Goal: Information Seeking & Learning: Check status

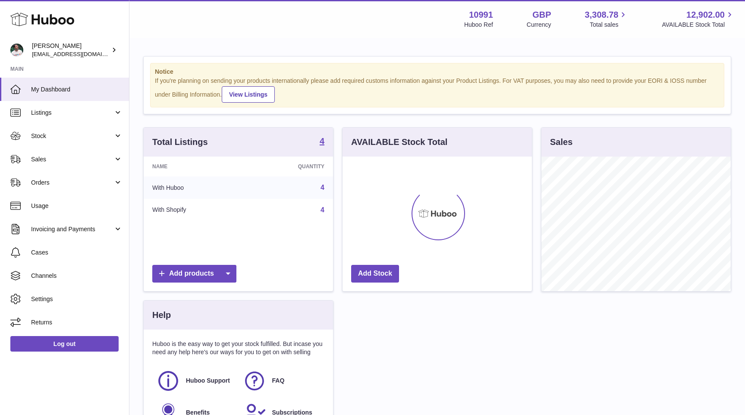
scroll to position [135, 189]
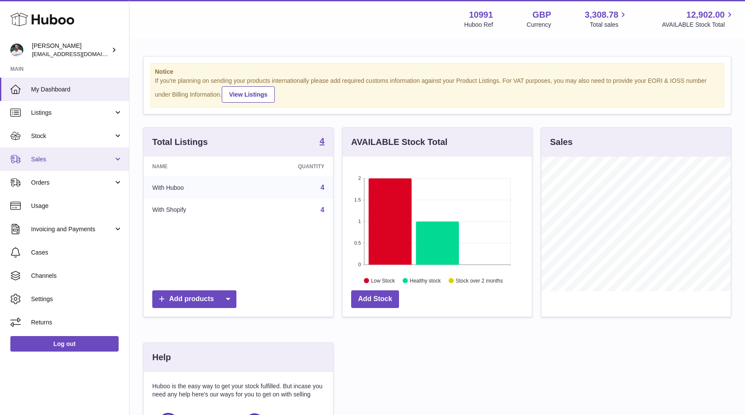
click at [89, 158] on span "Sales" at bounding box center [72, 159] width 82 height 8
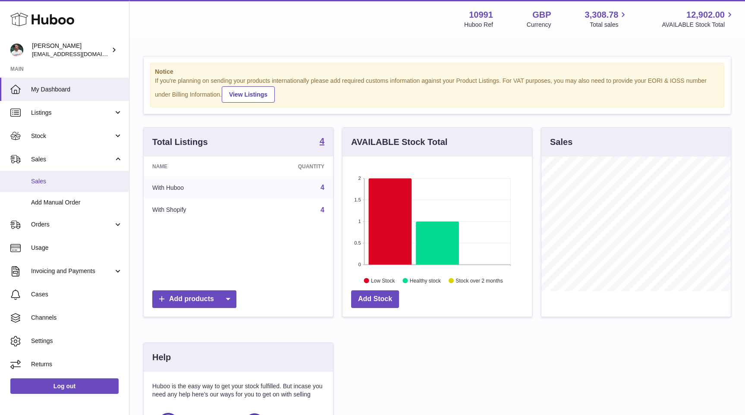
click at [78, 179] on span "Sales" at bounding box center [77, 181] width 92 height 8
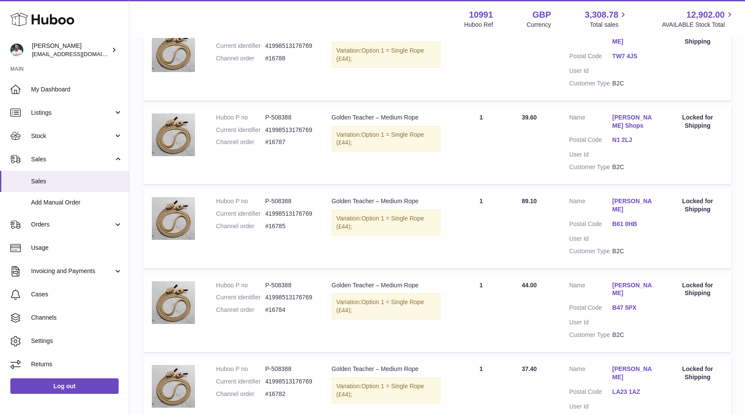
scroll to position [674, 0]
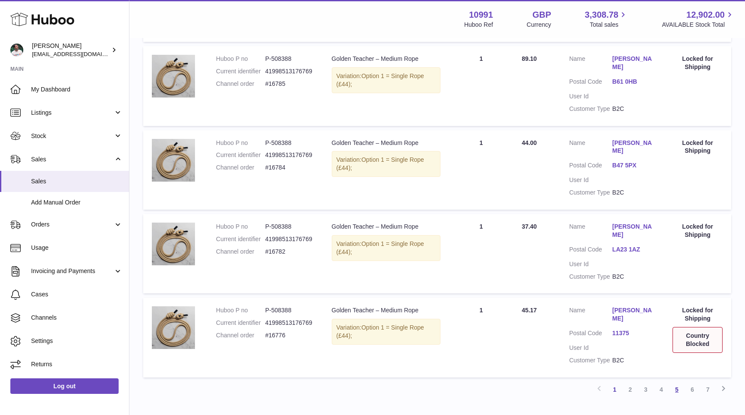
click at [672, 382] on link "5" at bounding box center [677, 390] width 16 height 16
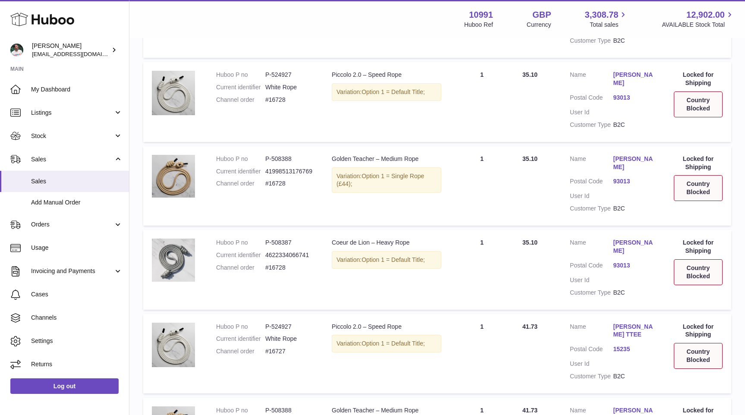
scroll to position [674, 0]
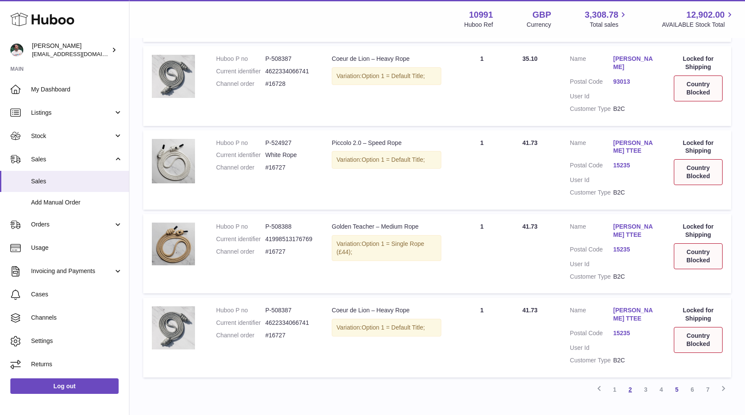
click at [628, 382] on link "2" at bounding box center [631, 390] width 16 height 16
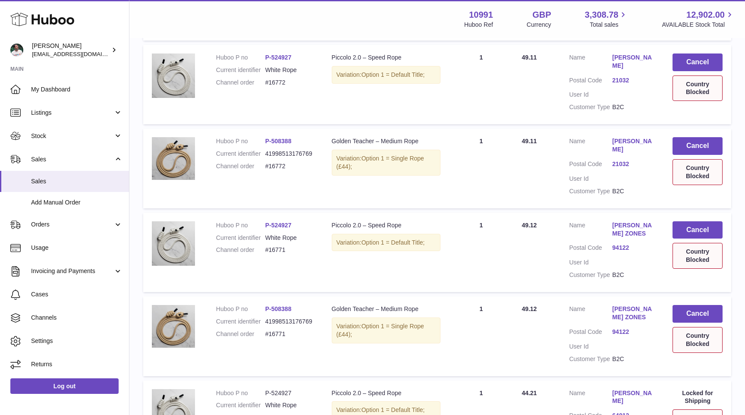
scroll to position [658, 0]
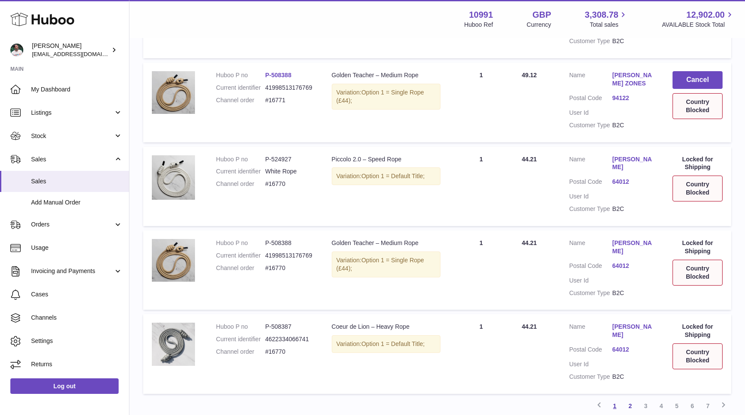
click at [616, 398] on link "1" at bounding box center [615, 406] width 16 height 16
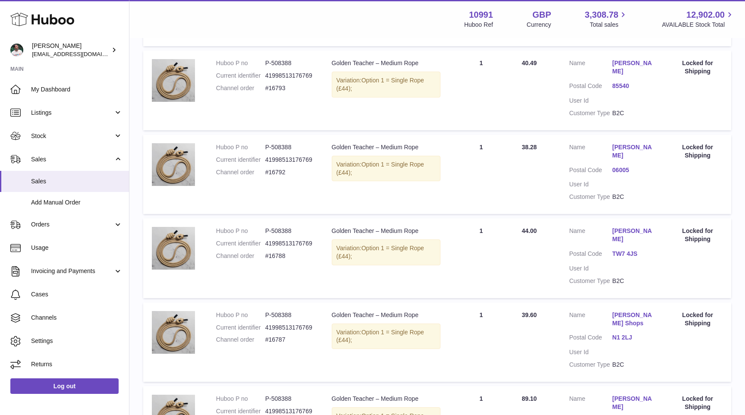
scroll to position [674, 0]
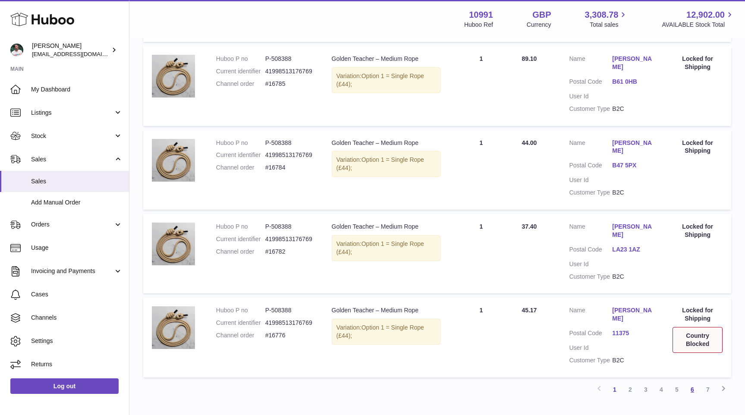
click at [692, 382] on link "6" at bounding box center [693, 390] width 16 height 16
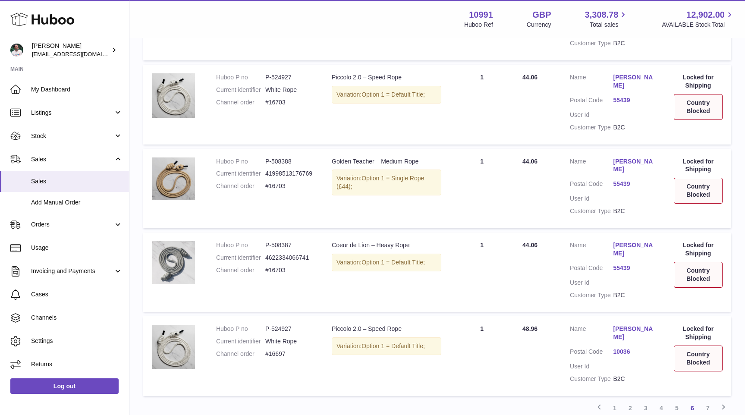
scroll to position [682, 0]
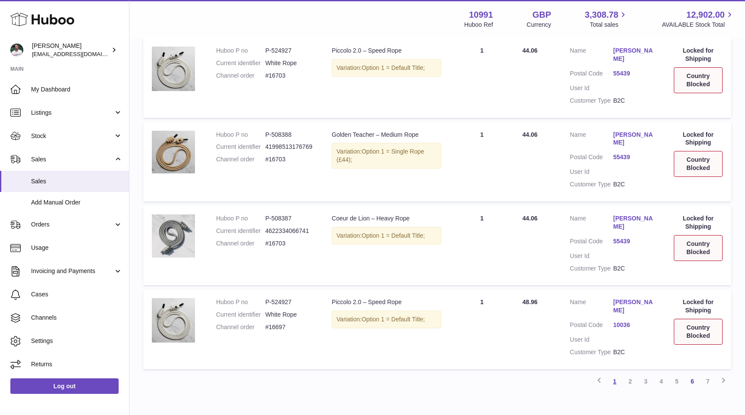
click at [616, 374] on link "1" at bounding box center [615, 382] width 16 height 16
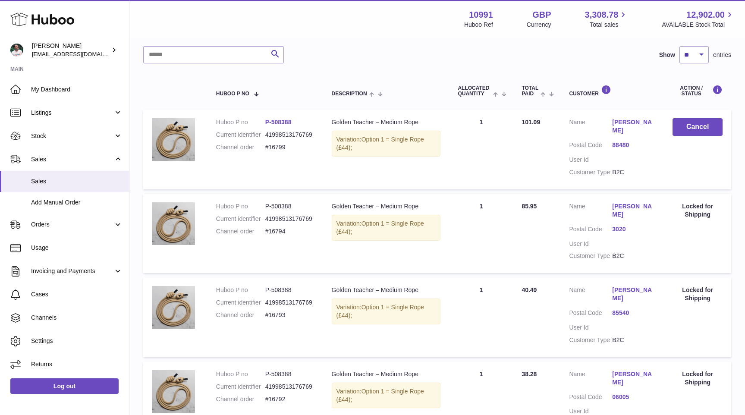
scroll to position [113, 0]
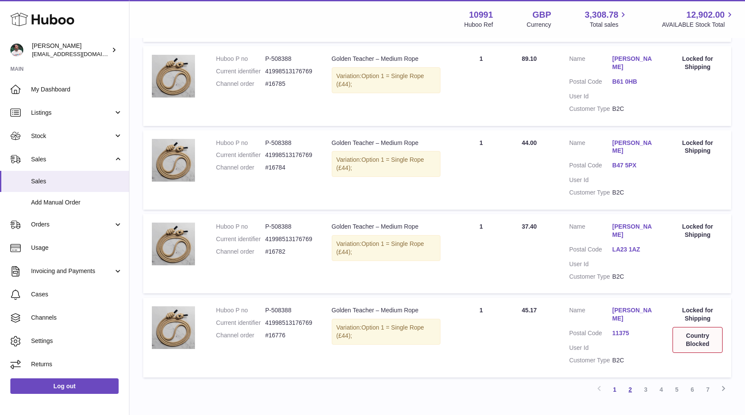
click at [631, 382] on link "2" at bounding box center [631, 390] width 16 height 16
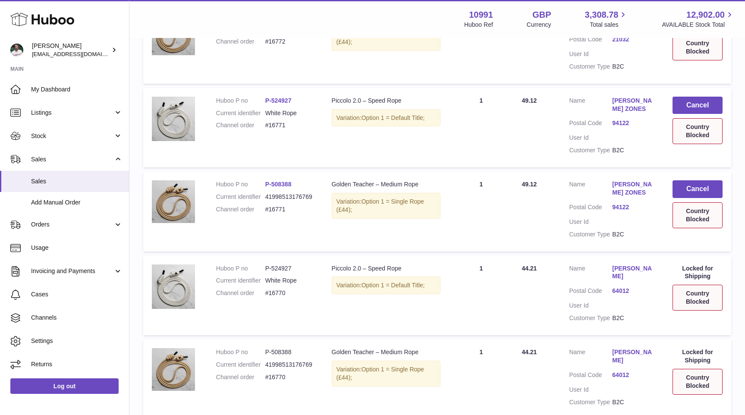
scroll to position [658, 0]
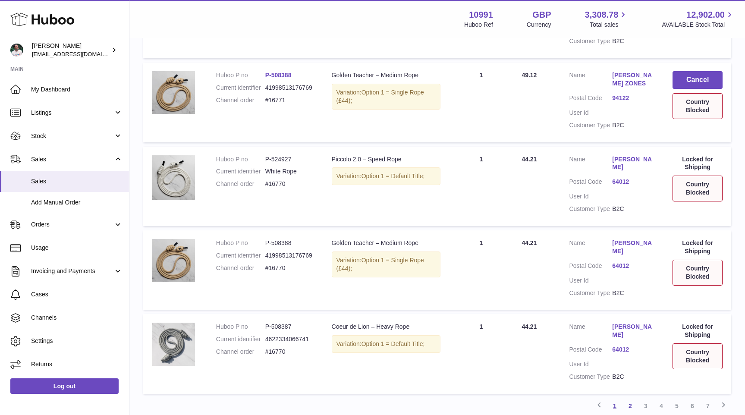
click at [614, 398] on link "1" at bounding box center [615, 406] width 16 height 16
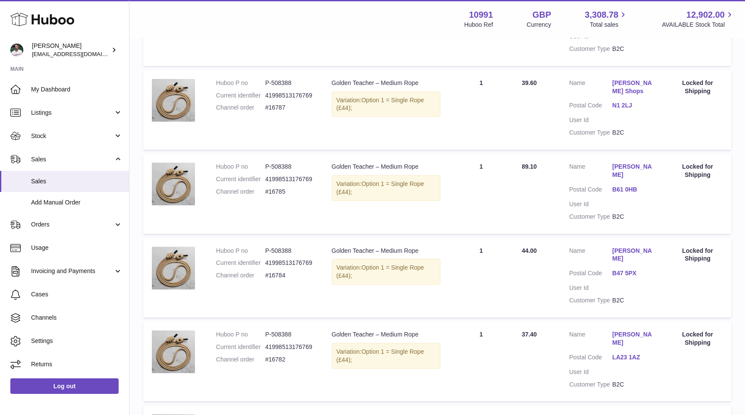
scroll to position [674, 0]
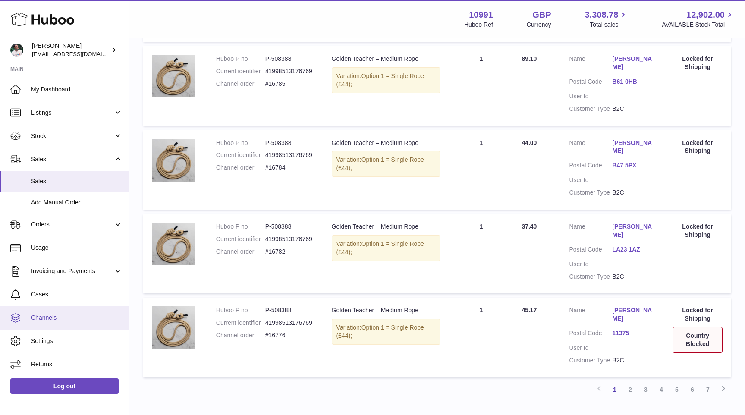
click at [78, 323] on link "Channels" at bounding box center [64, 317] width 129 height 23
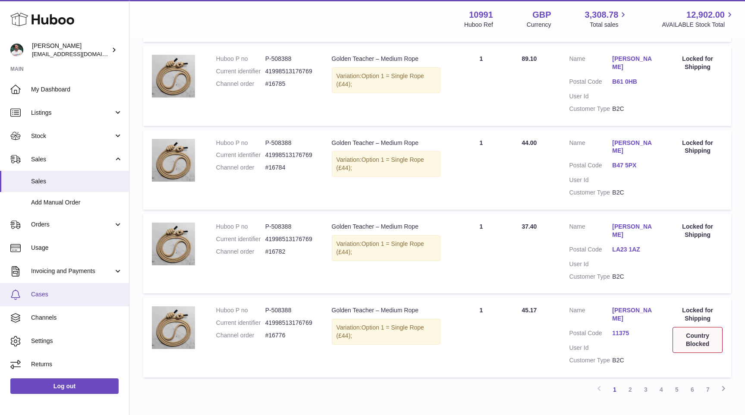
click at [83, 300] on link "Cases" at bounding box center [64, 294] width 129 height 23
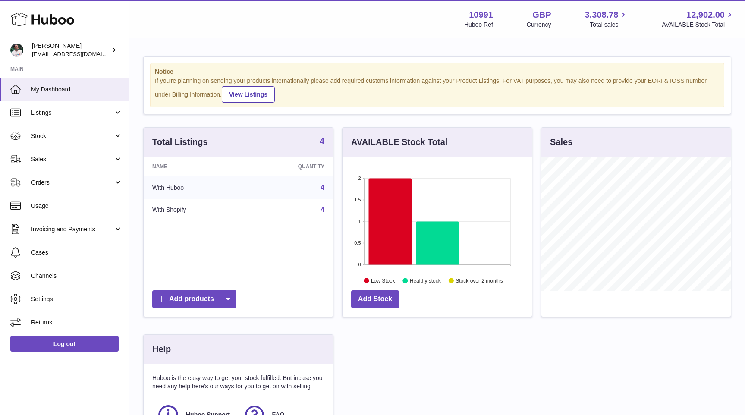
scroll to position [135, 189]
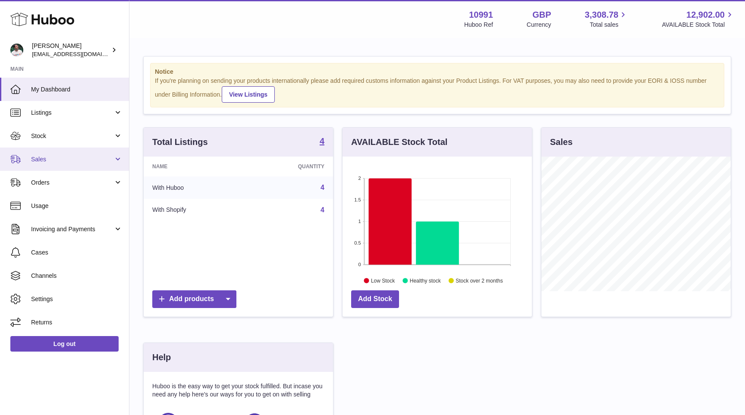
click at [77, 157] on span "Sales" at bounding box center [72, 159] width 82 height 8
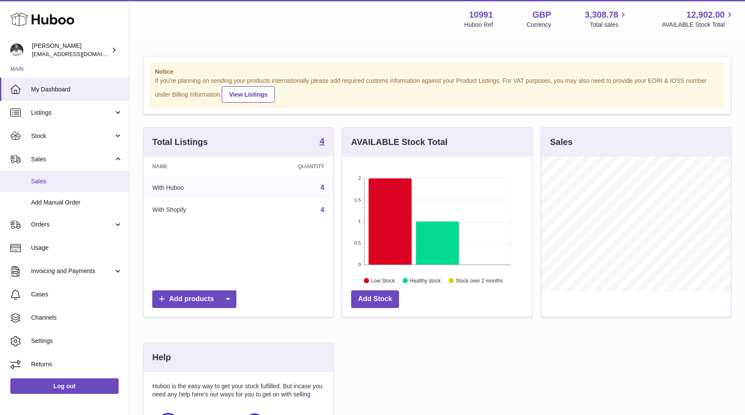
click at [74, 182] on span "Sales" at bounding box center [77, 181] width 92 height 8
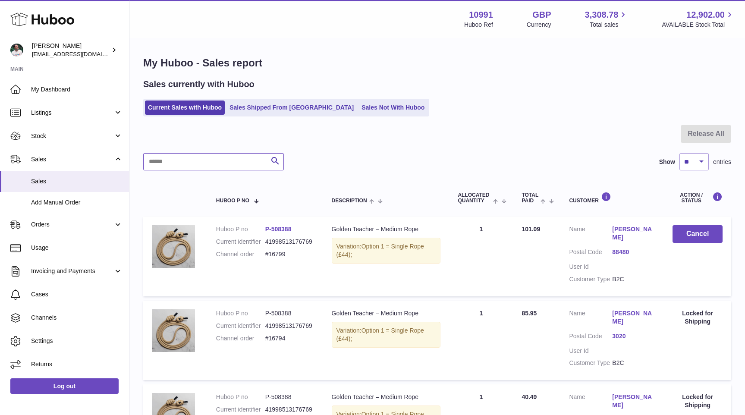
click at [222, 162] on input "text" at bounding box center [213, 161] width 141 height 17
type input "****"
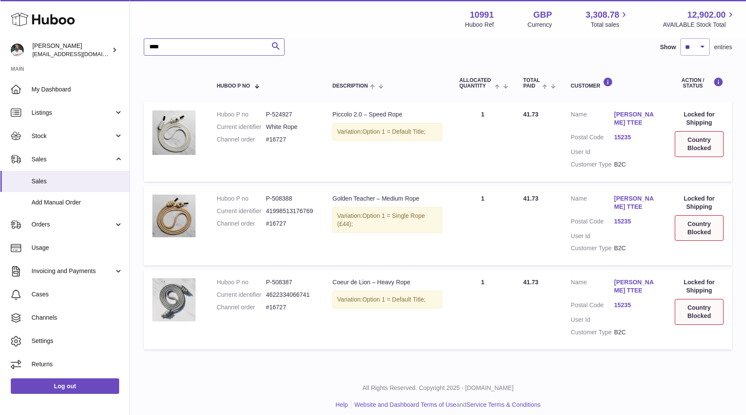
scroll to position [120, 0]
